Goal: Find specific page/section: Find specific page/section

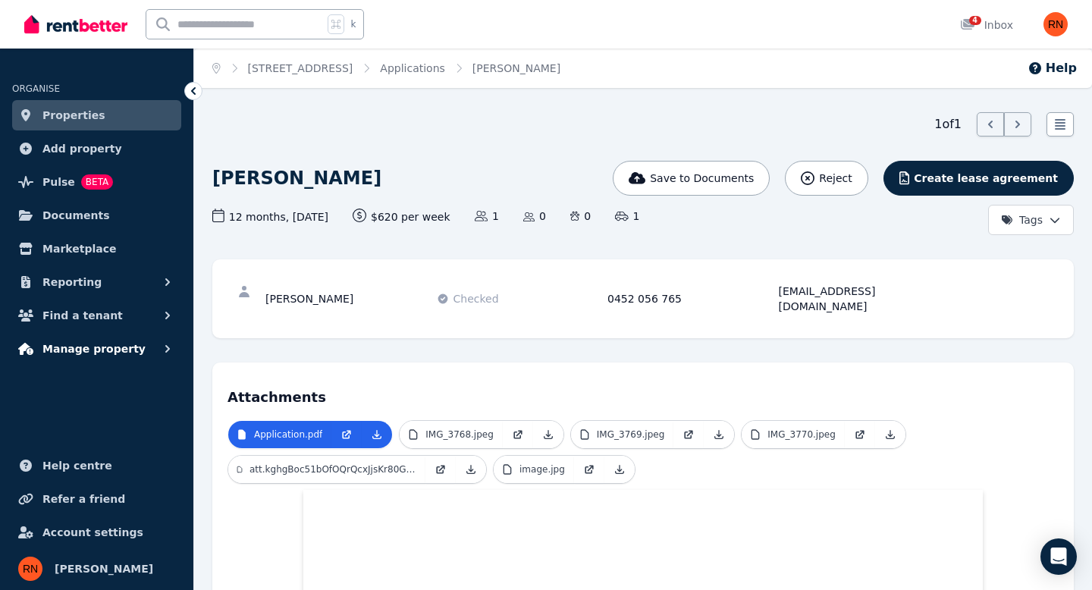
click at [101, 349] on span "Manage property" at bounding box center [93, 349] width 103 height 18
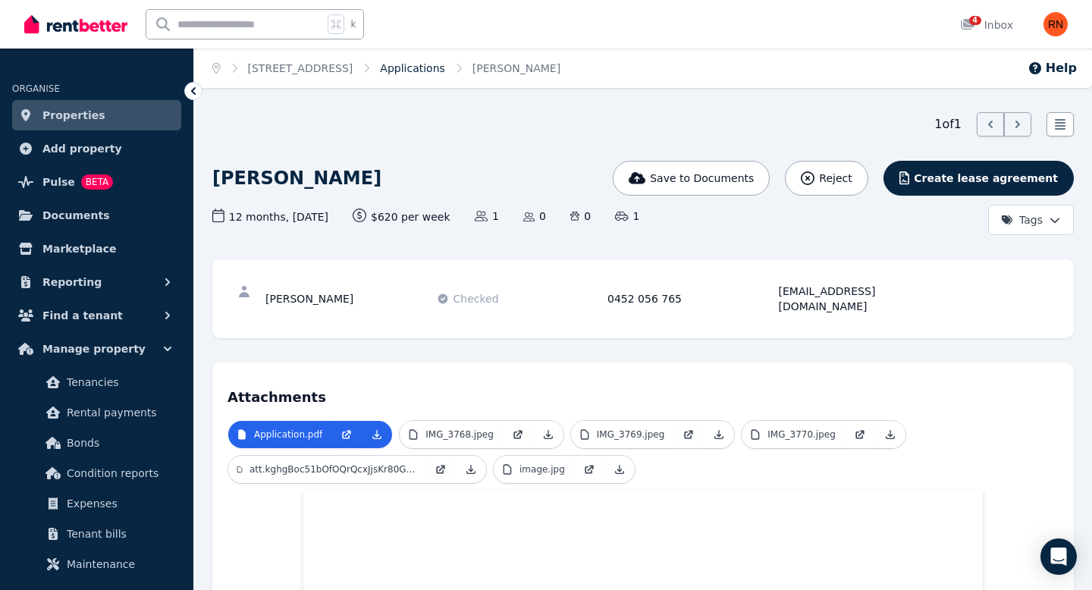
click at [386, 70] on link "Applications" at bounding box center [412, 68] width 65 height 12
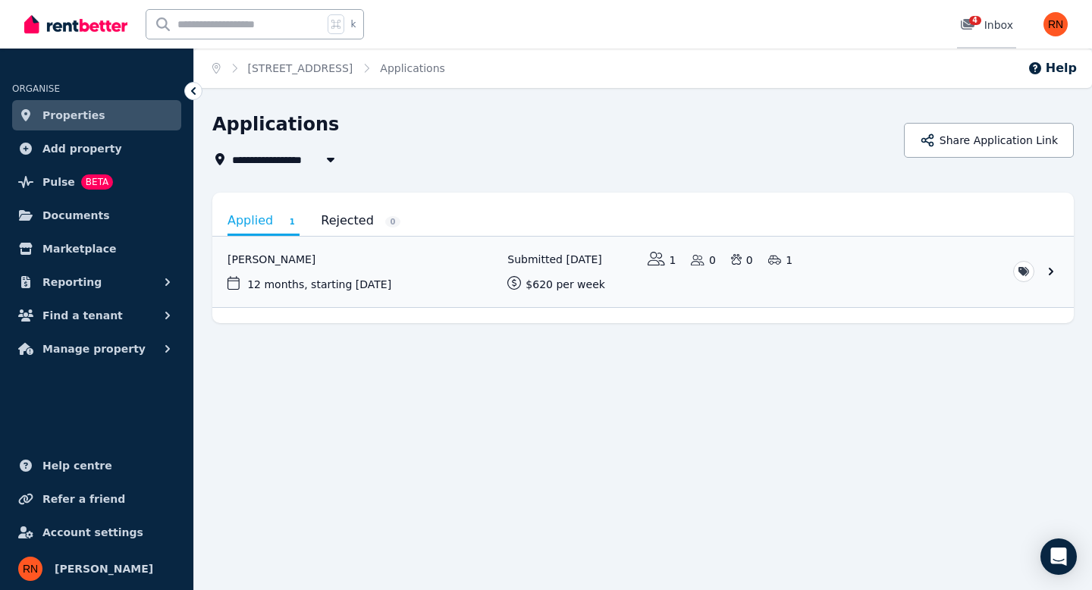
click at [967, 21] on icon at bounding box center [967, 24] width 14 height 11
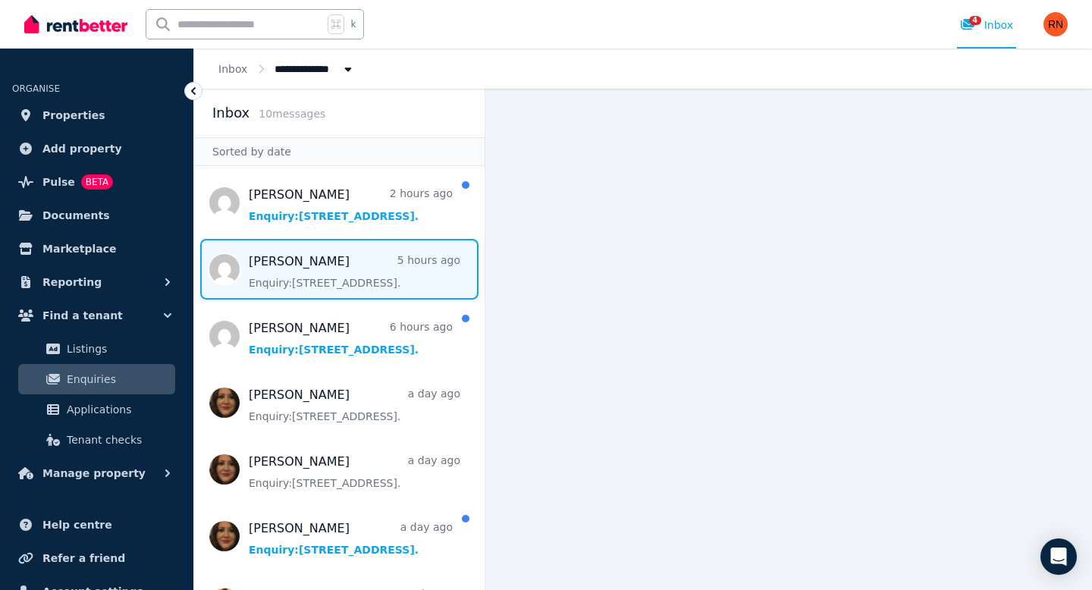
click at [390, 268] on span "Message list" at bounding box center [339, 269] width 290 height 61
